Goal: Check status: Check status

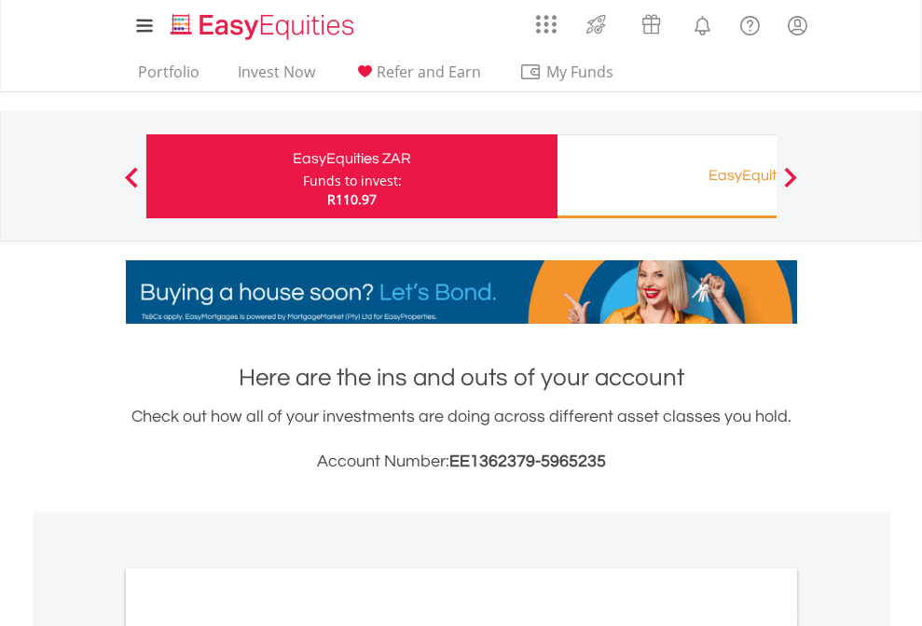
click at [303, 176] on div "Funds to invest:" at bounding box center [352, 181] width 99 height 19
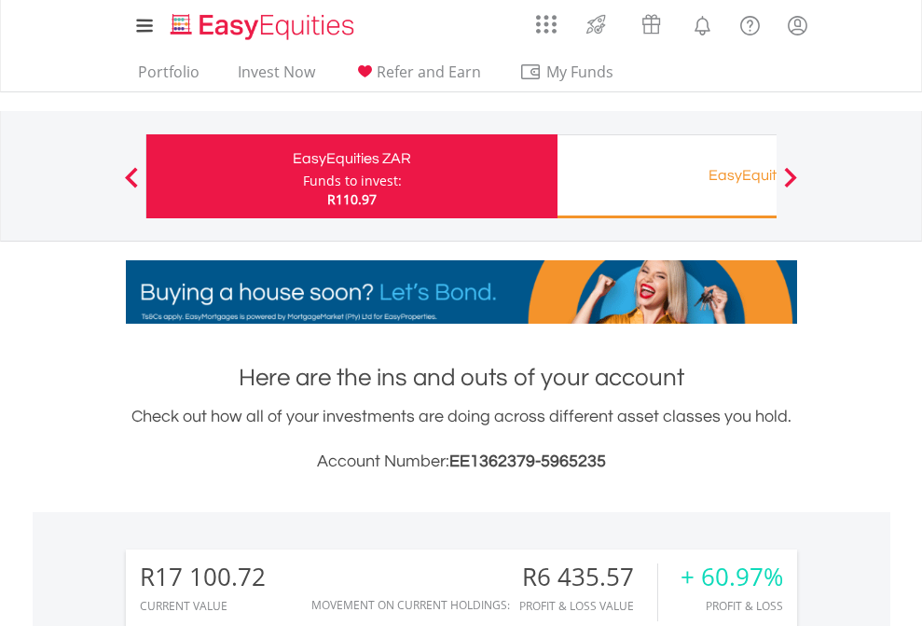
scroll to position [179, 293]
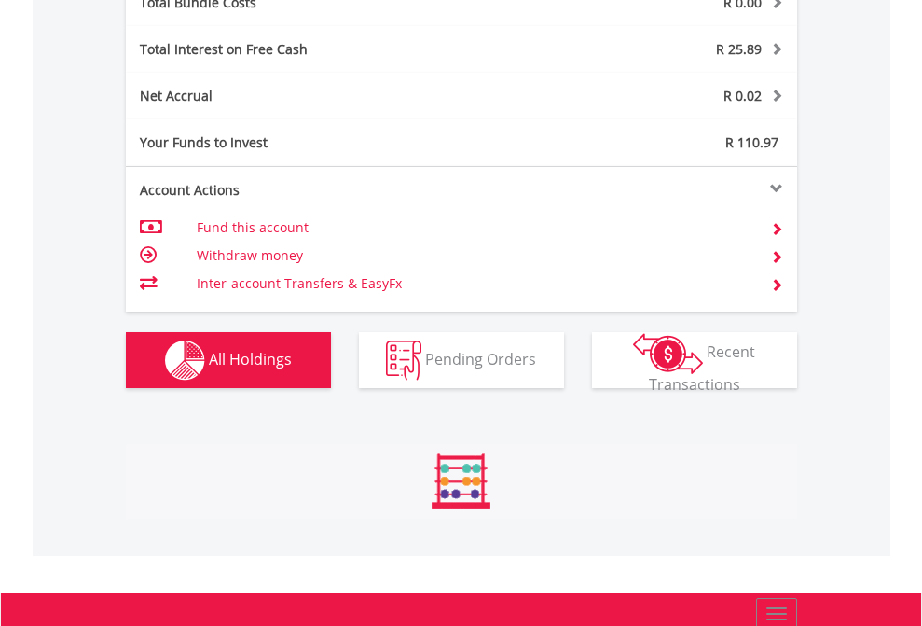
scroll to position [179, 293]
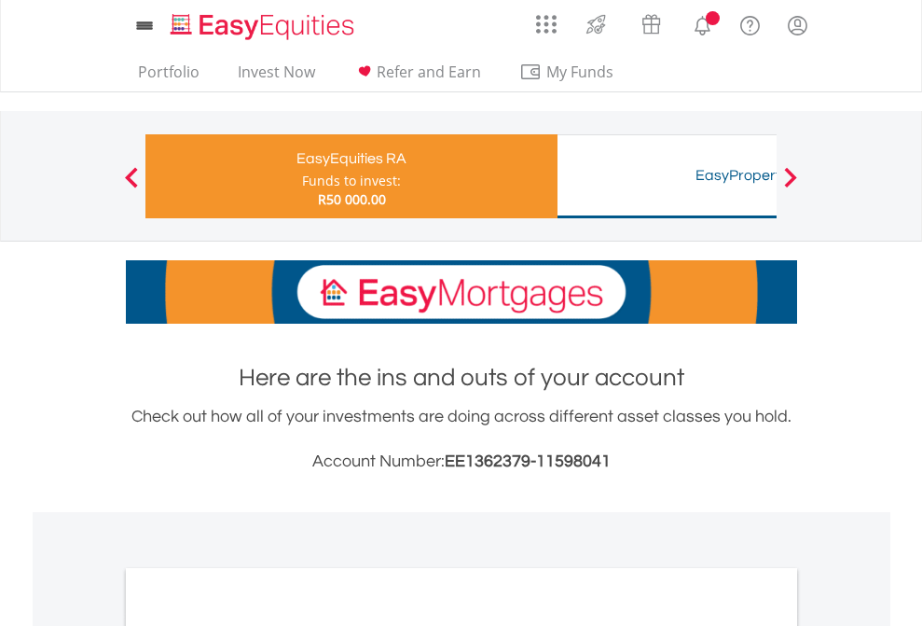
scroll to position [1121, 0]
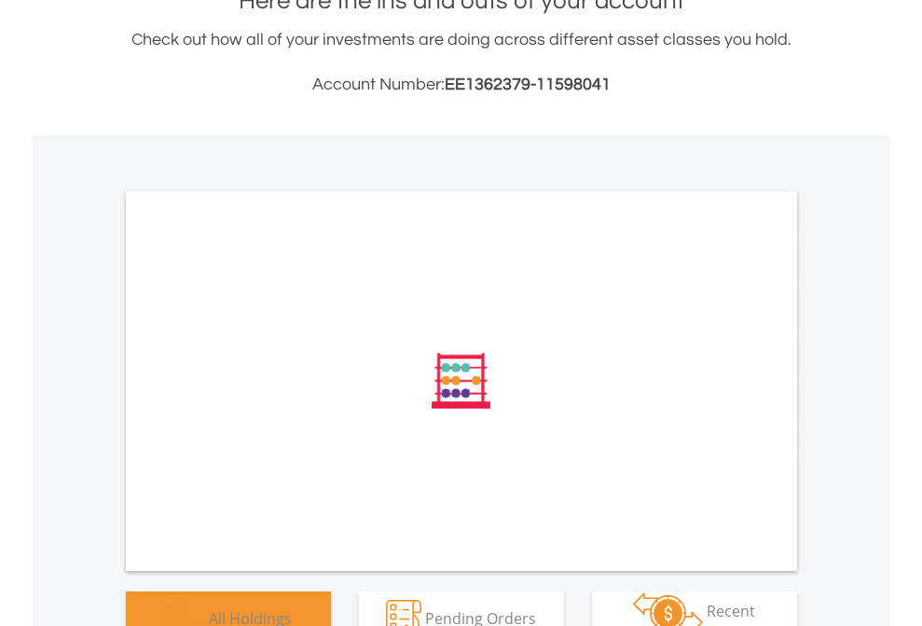
click at [209, 607] on span "All Holdings" at bounding box center [250, 617] width 83 height 21
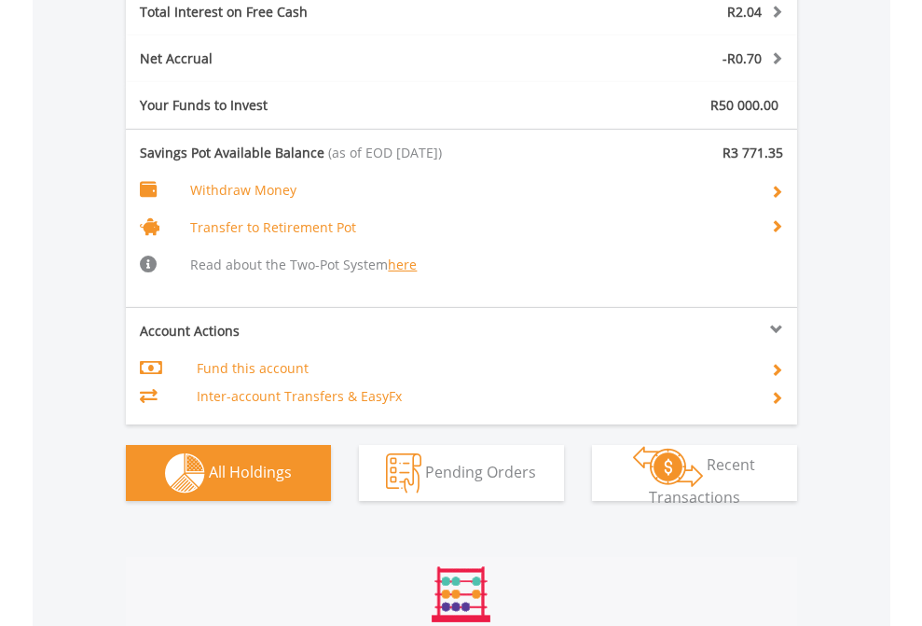
scroll to position [2257, 0]
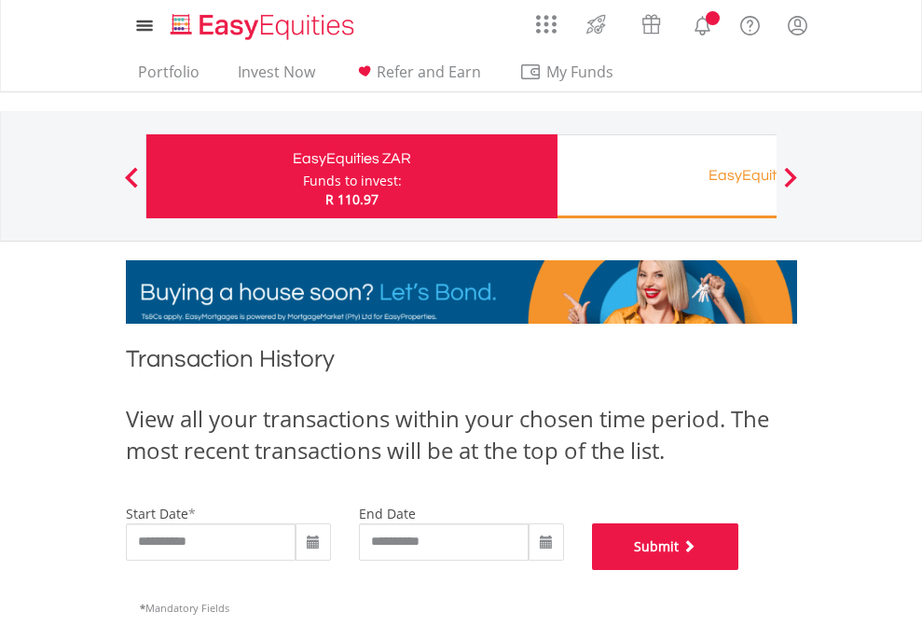
click at [739, 570] on button "Submit" at bounding box center [665, 546] width 147 height 47
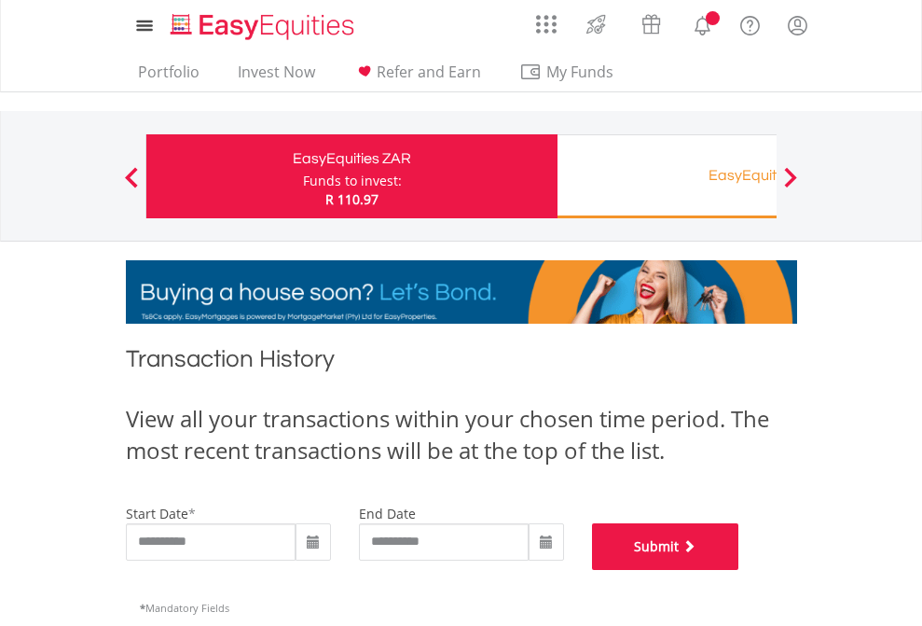
scroll to position [756, 0]
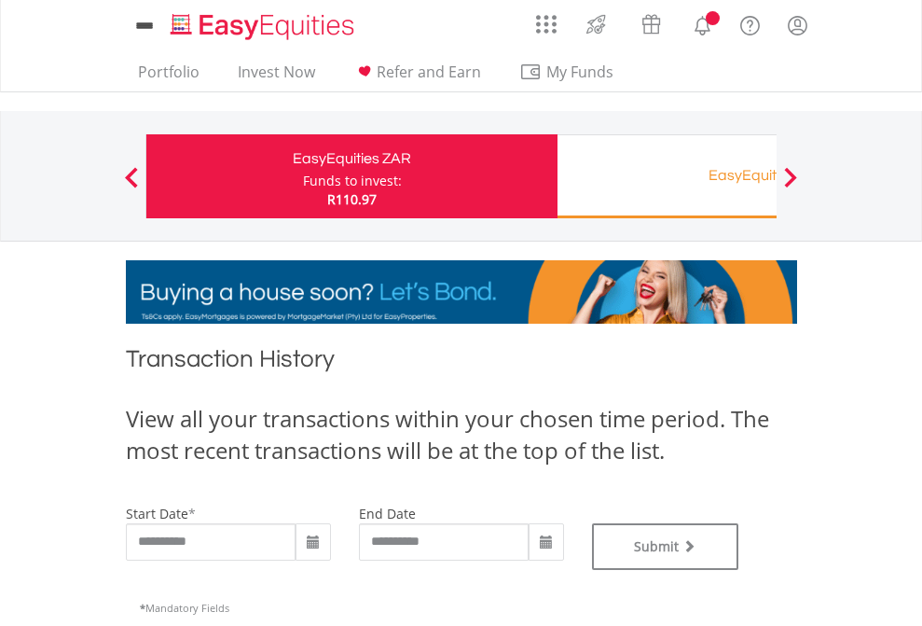
click at [667, 176] on div "EasyEquities RA" at bounding box center [763, 175] width 389 height 26
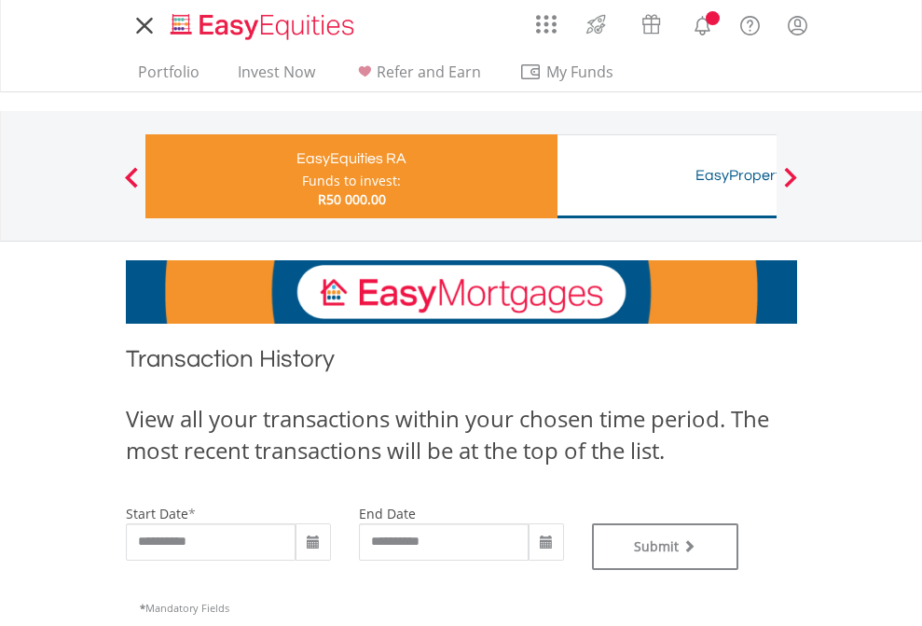
type input "**********"
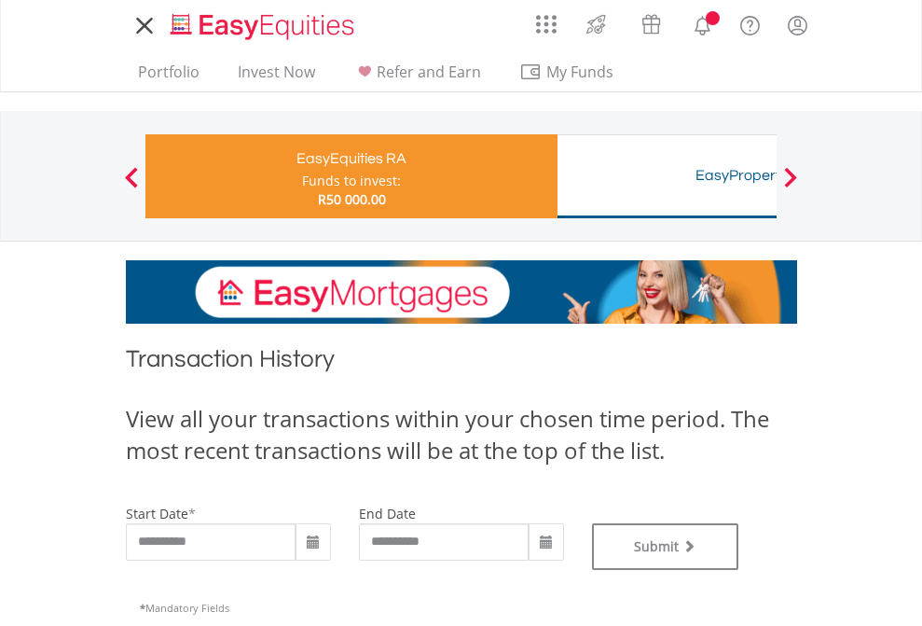
type input "**********"
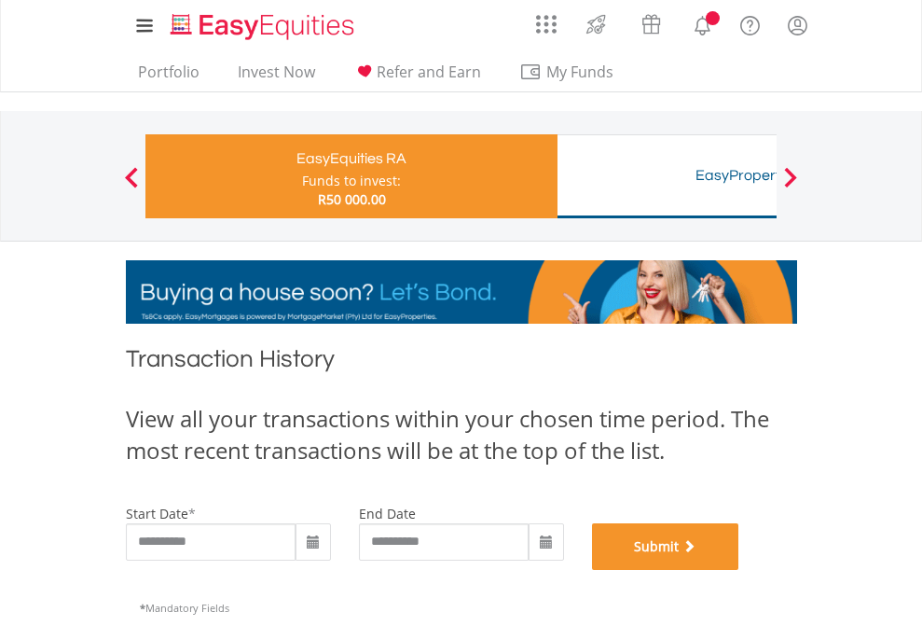
click at [739, 570] on button "Submit" at bounding box center [665, 546] width 147 height 47
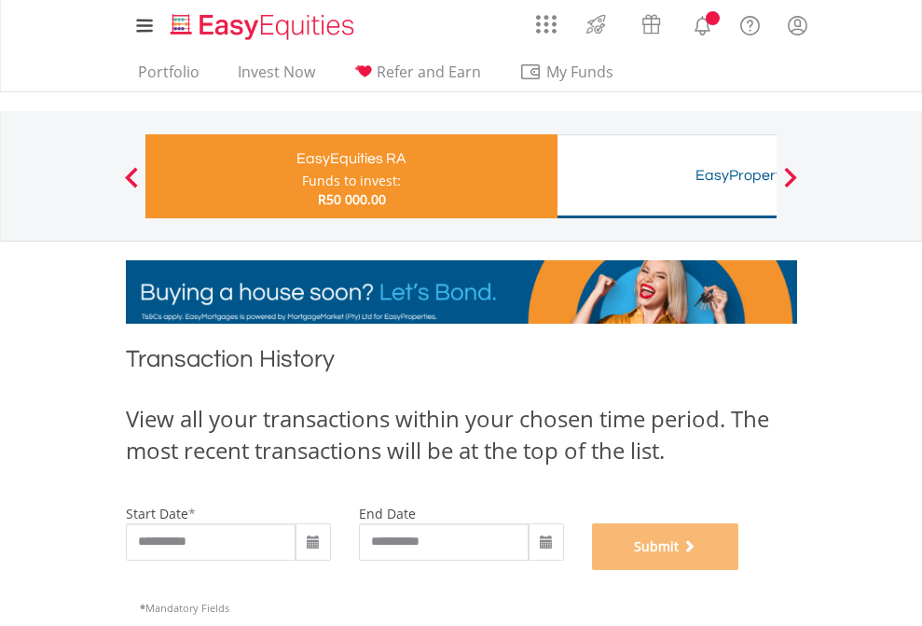
scroll to position [756, 0]
